Goal: Task Accomplishment & Management: Complete application form

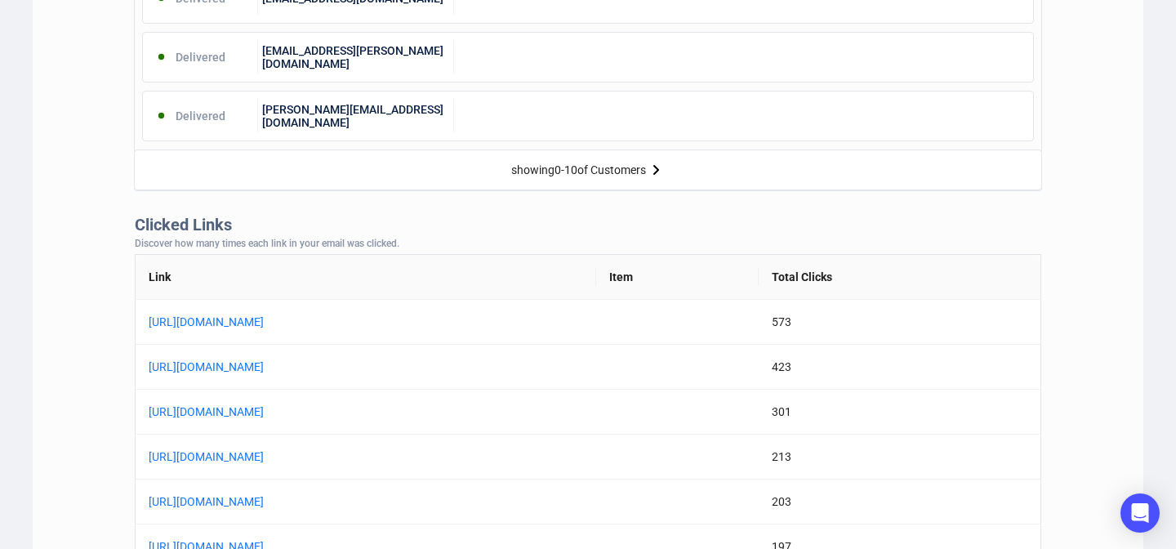
scroll to position [1115, 0]
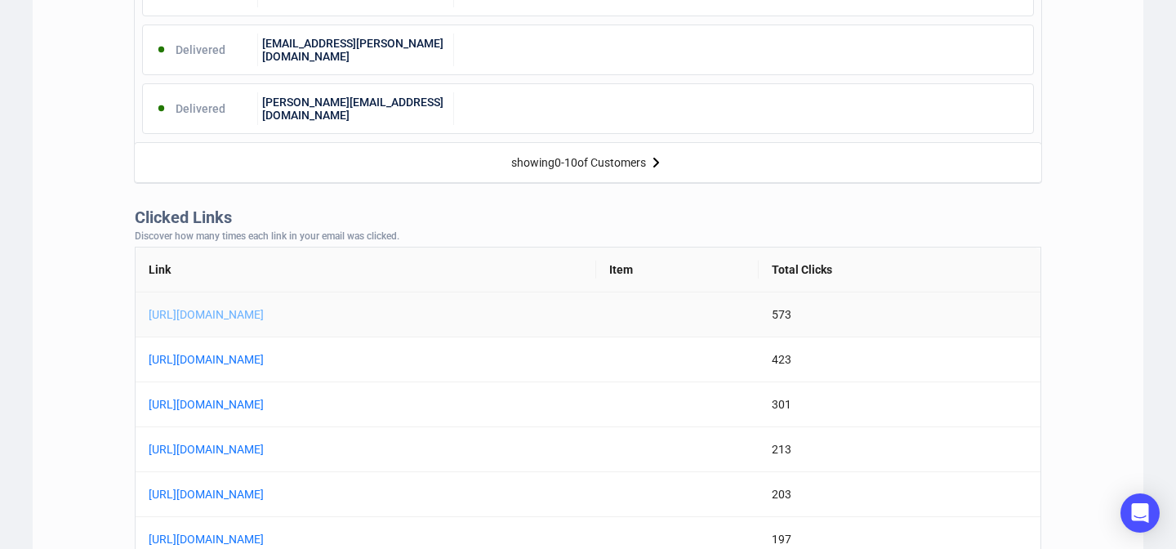
click at [256, 315] on link "[URL][DOMAIN_NAME]" at bounding box center [353, 314] width 408 height 18
click at [285, 451] on link "[URL][DOMAIN_NAME]" at bounding box center [353, 449] width 408 height 18
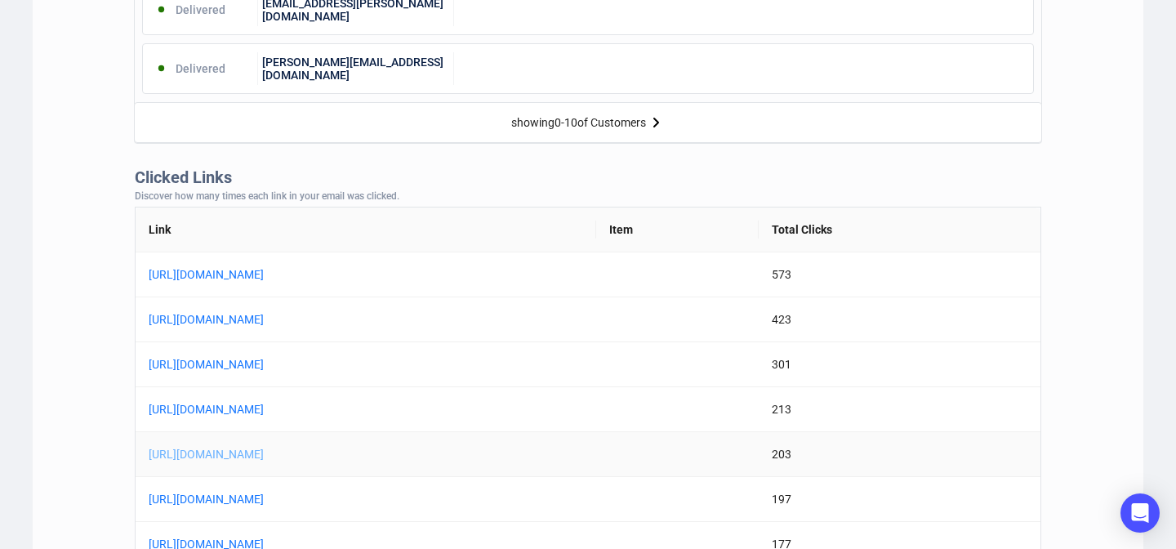
click at [327, 448] on link "[URL][DOMAIN_NAME]" at bounding box center [353, 454] width 408 height 18
click at [318, 501] on link "[URL][DOMAIN_NAME]" at bounding box center [353, 499] width 408 height 18
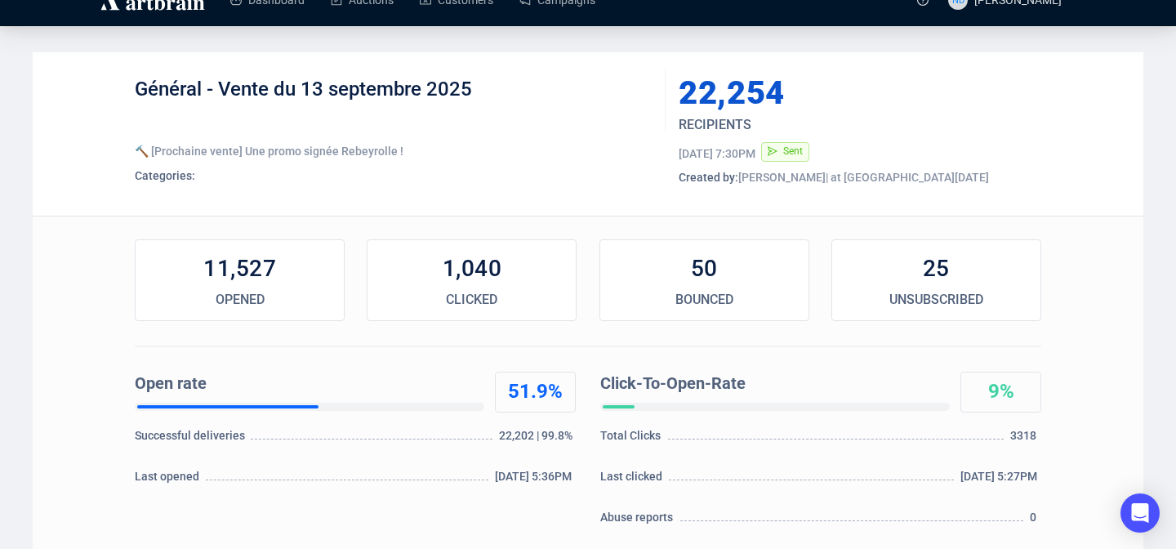
scroll to position [0, 0]
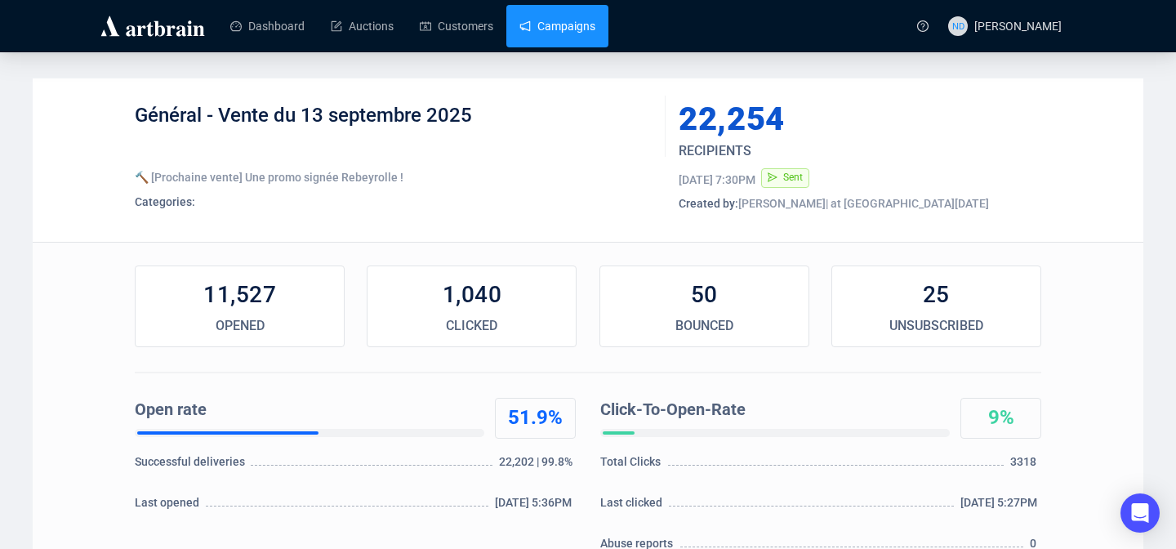
click at [570, 34] on link "Campaigns" at bounding box center [557, 26] width 76 height 42
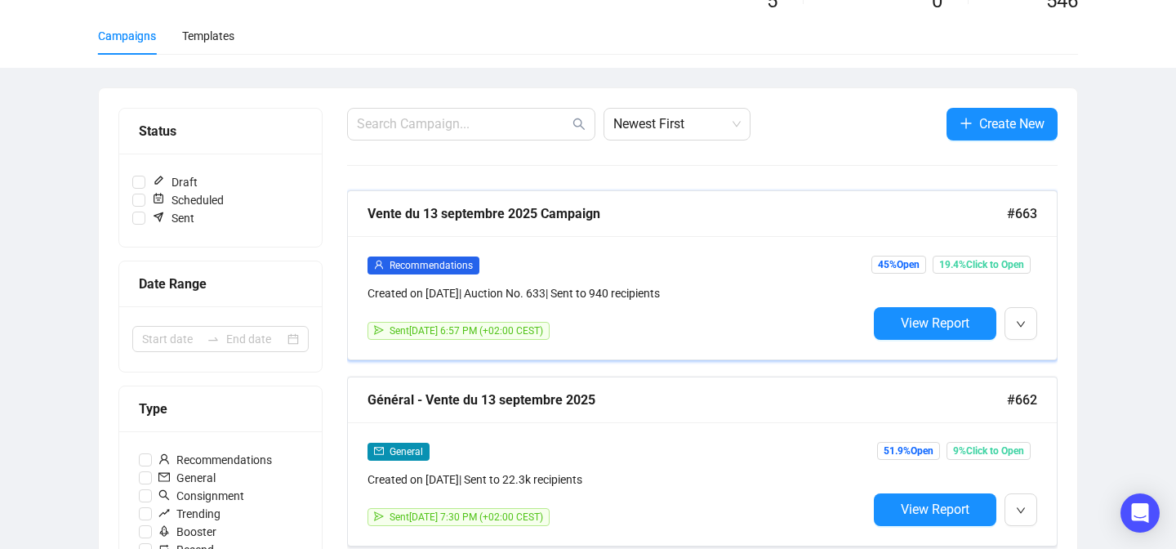
scroll to position [132, 0]
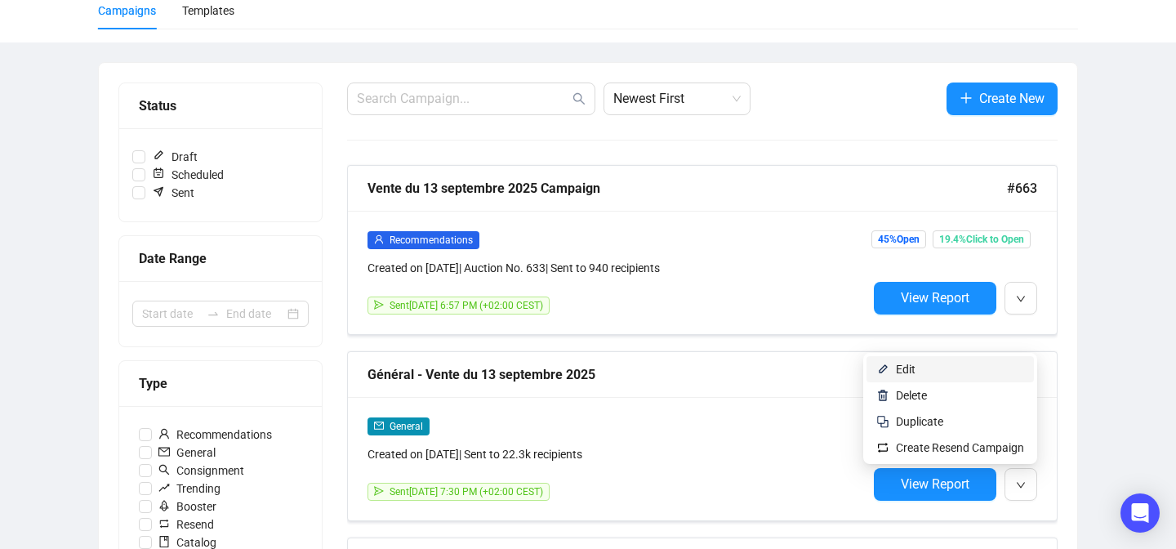
click at [956, 377] on span "Edit" at bounding box center [960, 369] width 128 height 18
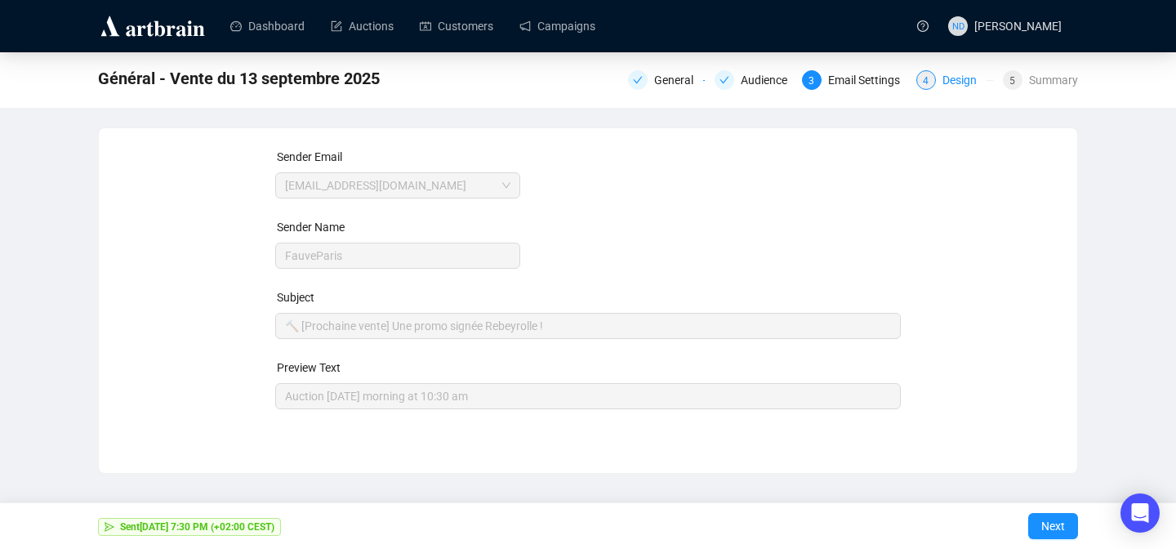
click at [943, 80] on div "Design" at bounding box center [964, 80] width 44 height 20
